Goal: Task Accomplishment & Management: Manage account settings

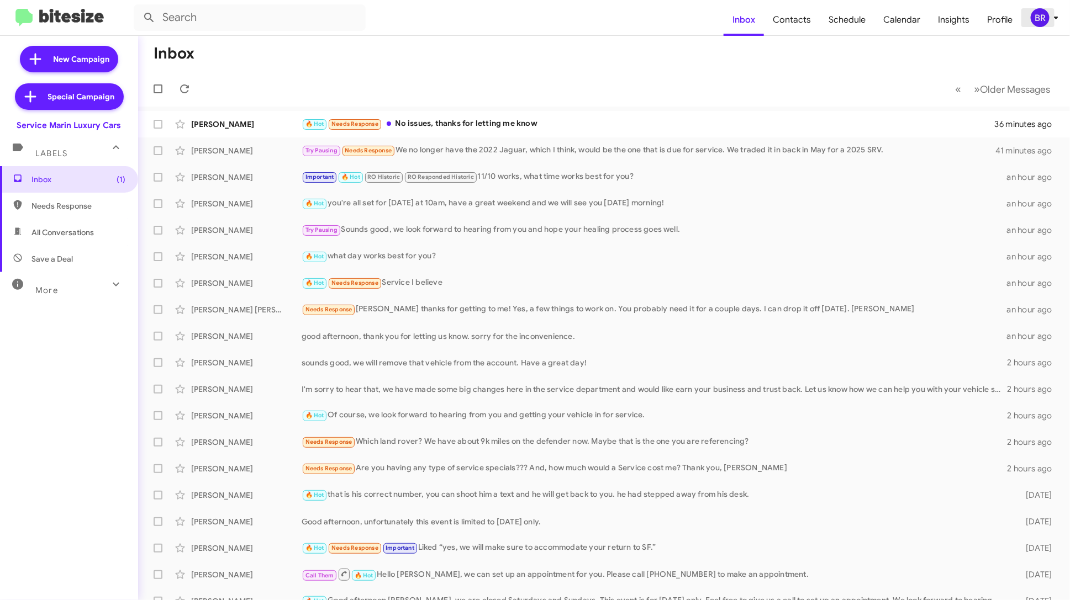
click at [1045, 21] on div "BR" at bounding box center [1040, 17] width 19 height 19
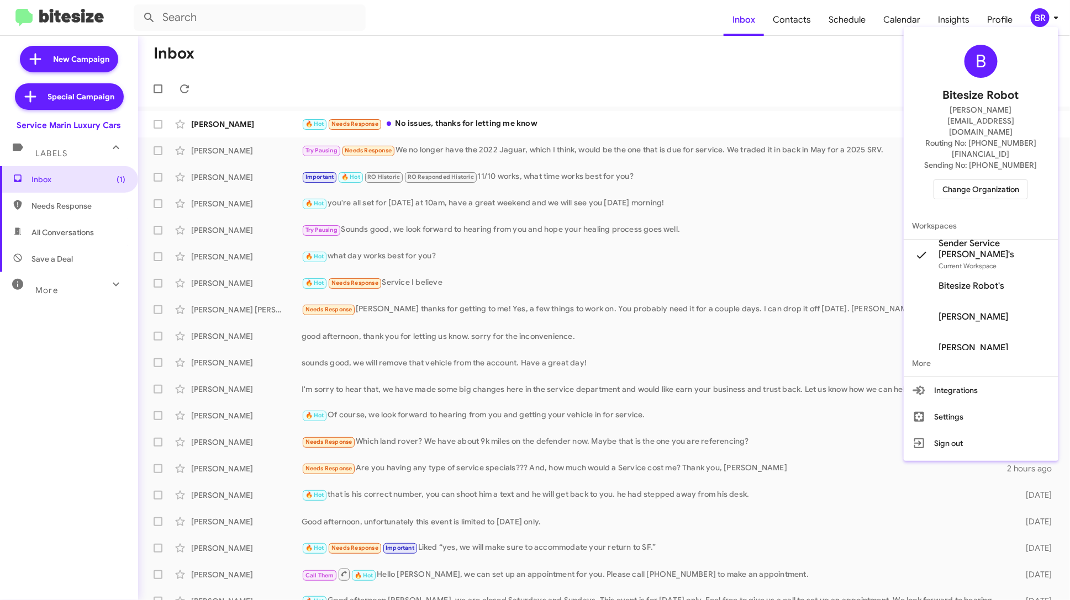
click at [1006, 180] on span "Change Organization" at bounding box center [980, 189] width 77 height 19
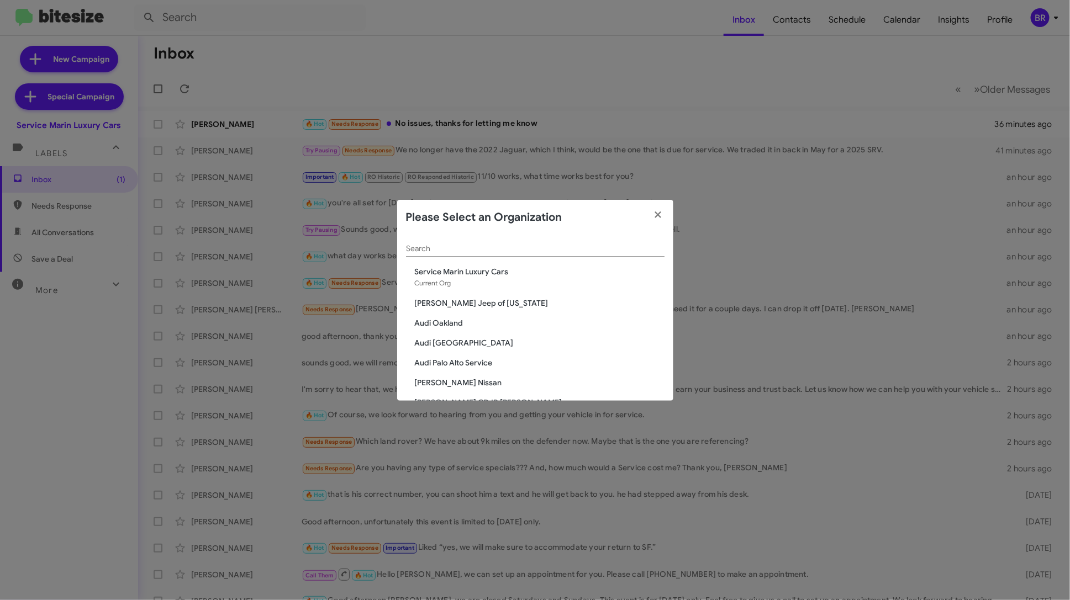
click at [535, 235] on div "Search" at bounding box center [535, 246] width 258 height 22
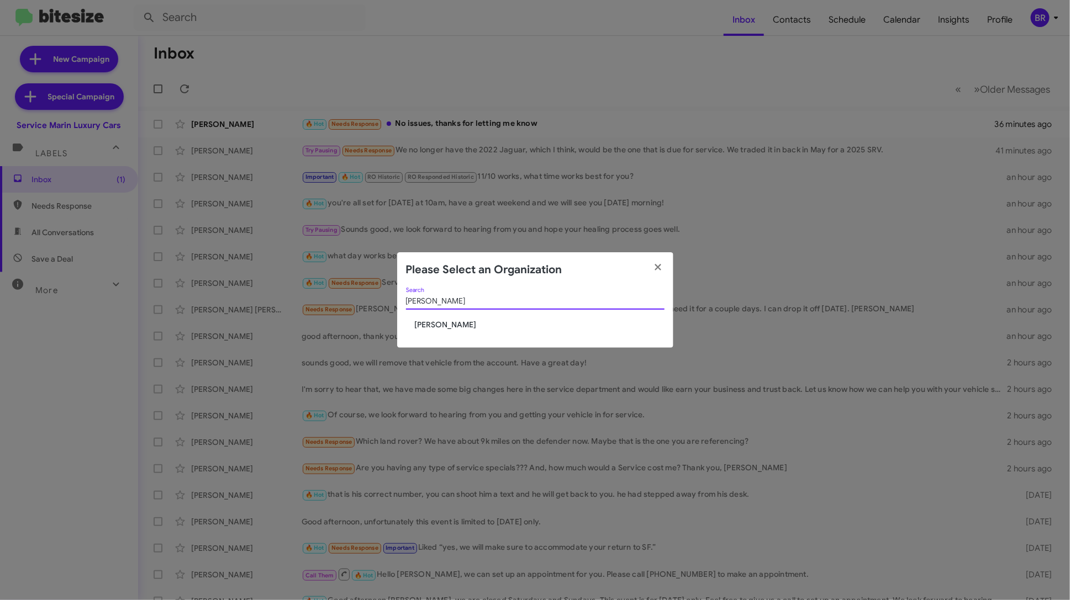
type input "tracy"
click at [450, 324] on span "[PERSON_NAME]" at bounding box center [540, 324] width 250 height 11
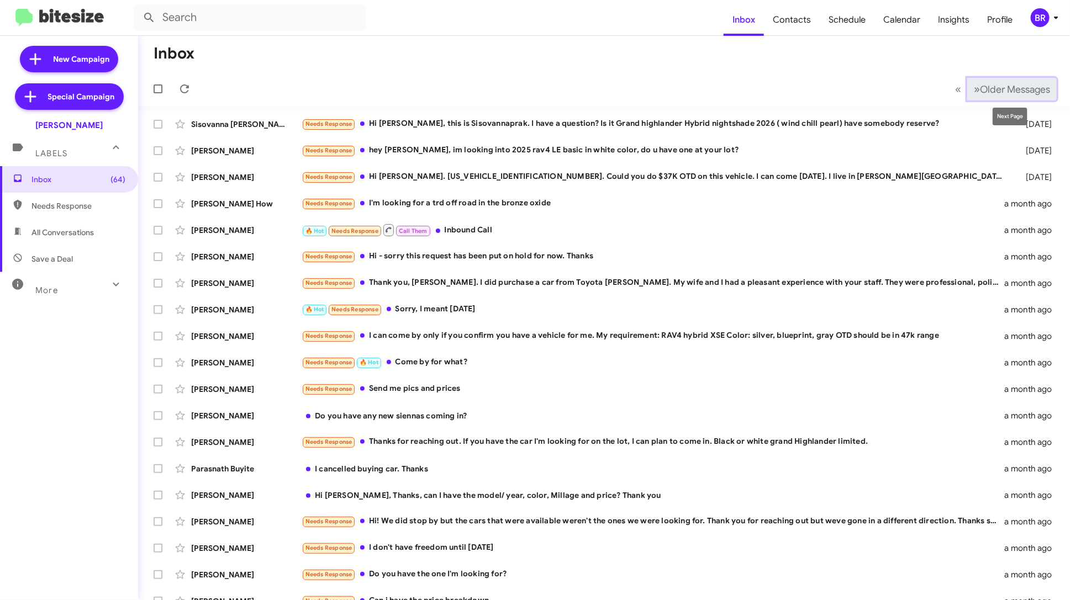
click at [1021, 93] on span "Older Messages" at bounding box center [1015, 89] width 70 height 12
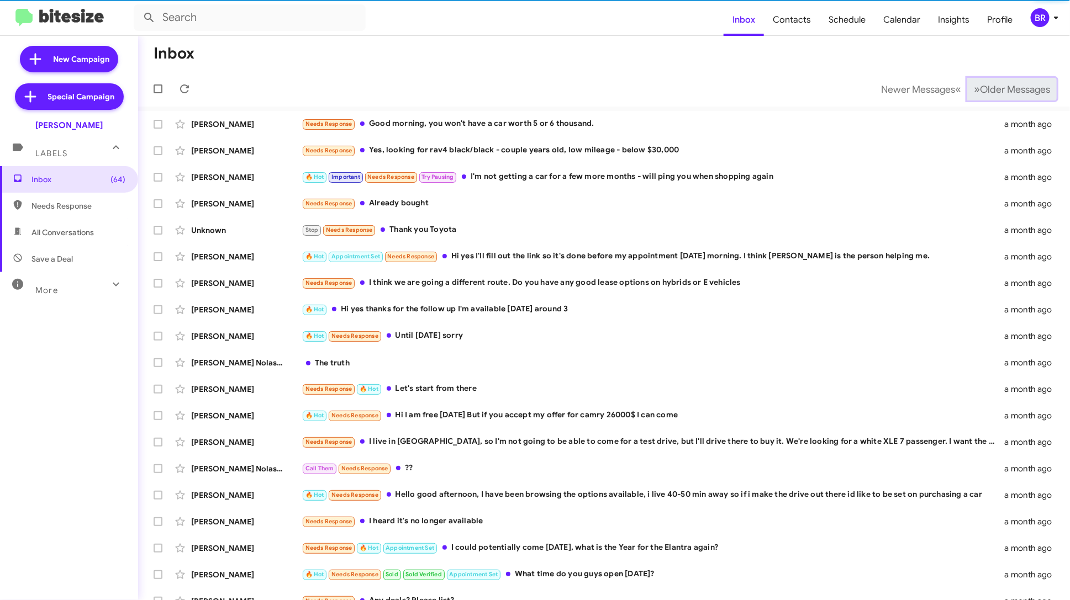
click at [1021, 93] on span "Older Messages" at bounding box center [1015, 89] width 70 height 12
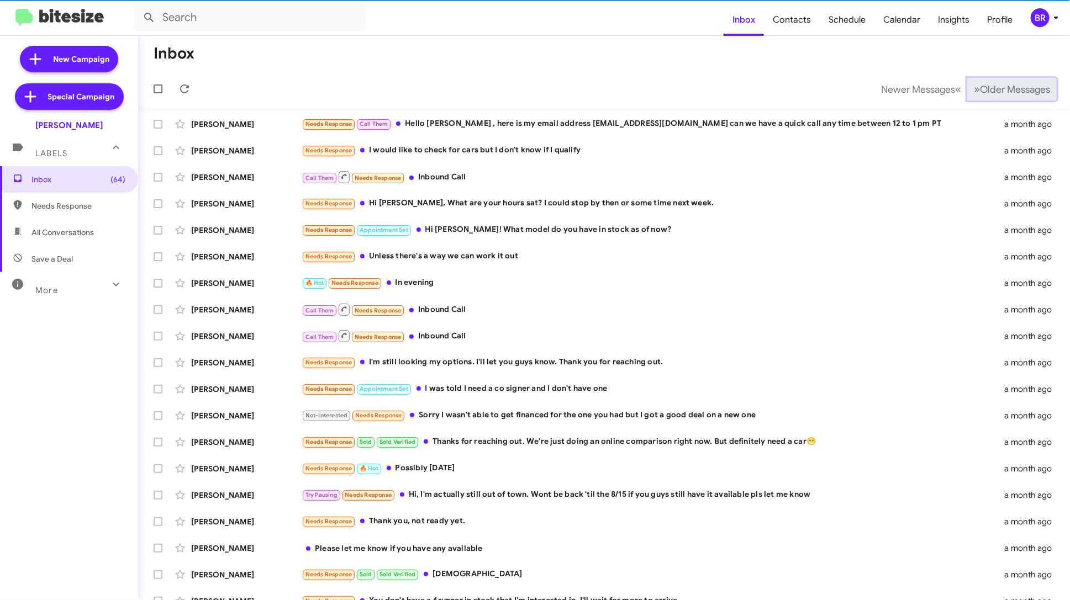
click at [1021, 93] on span "Older Messages" at bounding box center [1015, 89] width 70 height 12
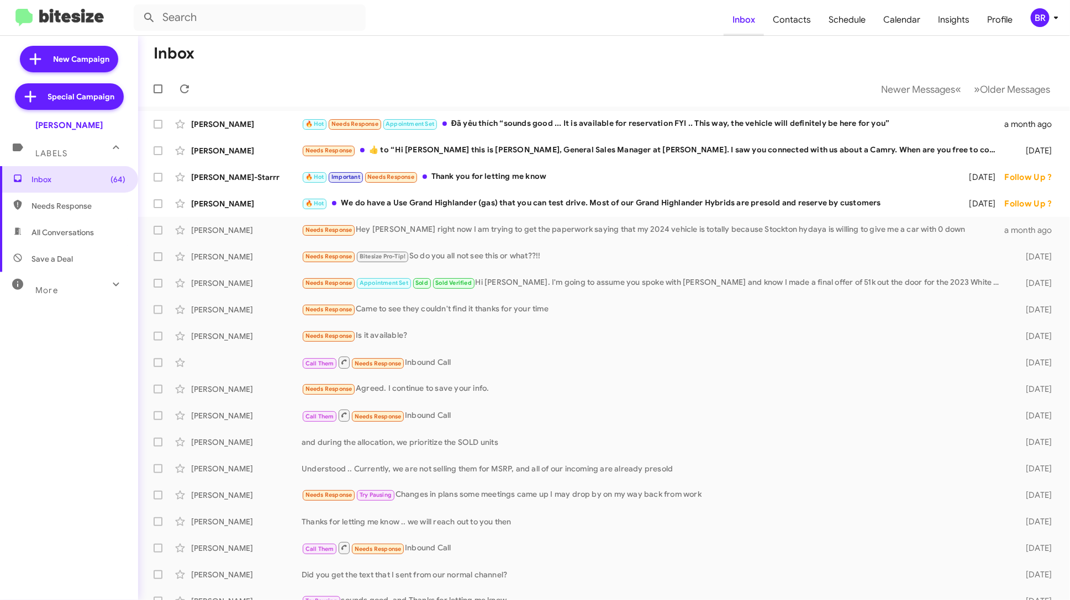
click at [741, 25] on span "Inbox" at bounding box center [743, 20] width 40 height 32
